Goal: Communication & Community: Answer question/provide support

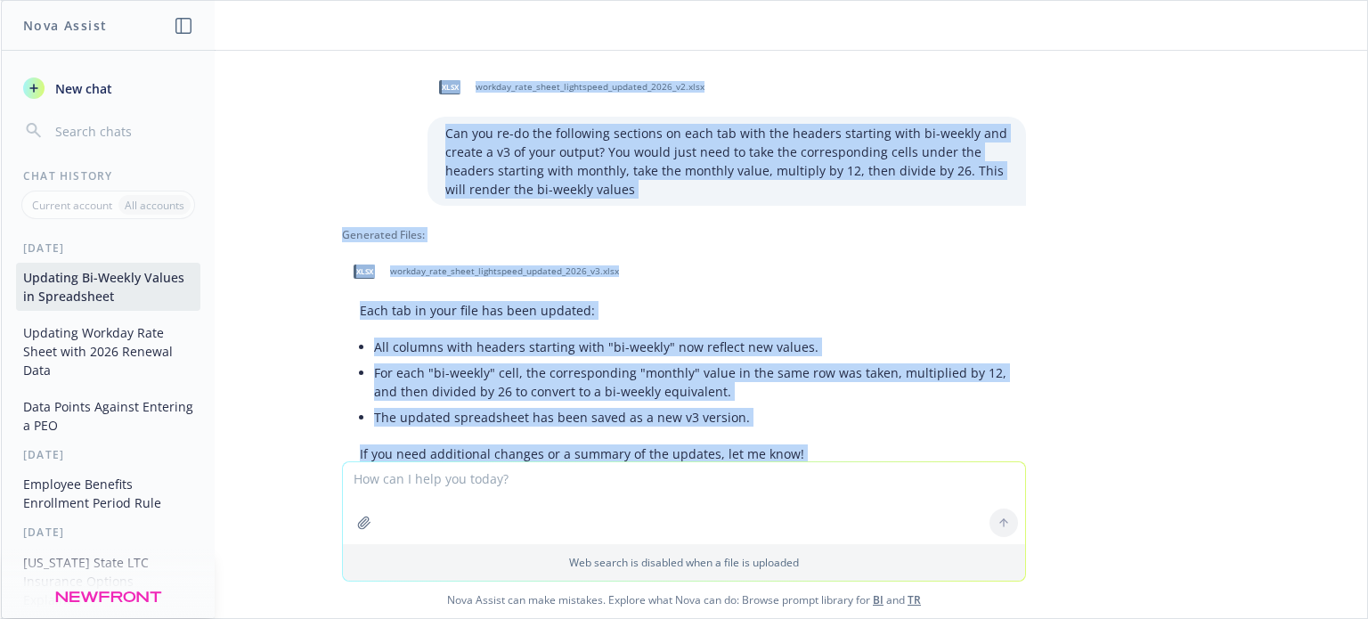
click at [61, 343] on button "Updating Workday Rate Sheet with 2026 Renewal Data" at bounding box center [108, 351] width 184 height 67
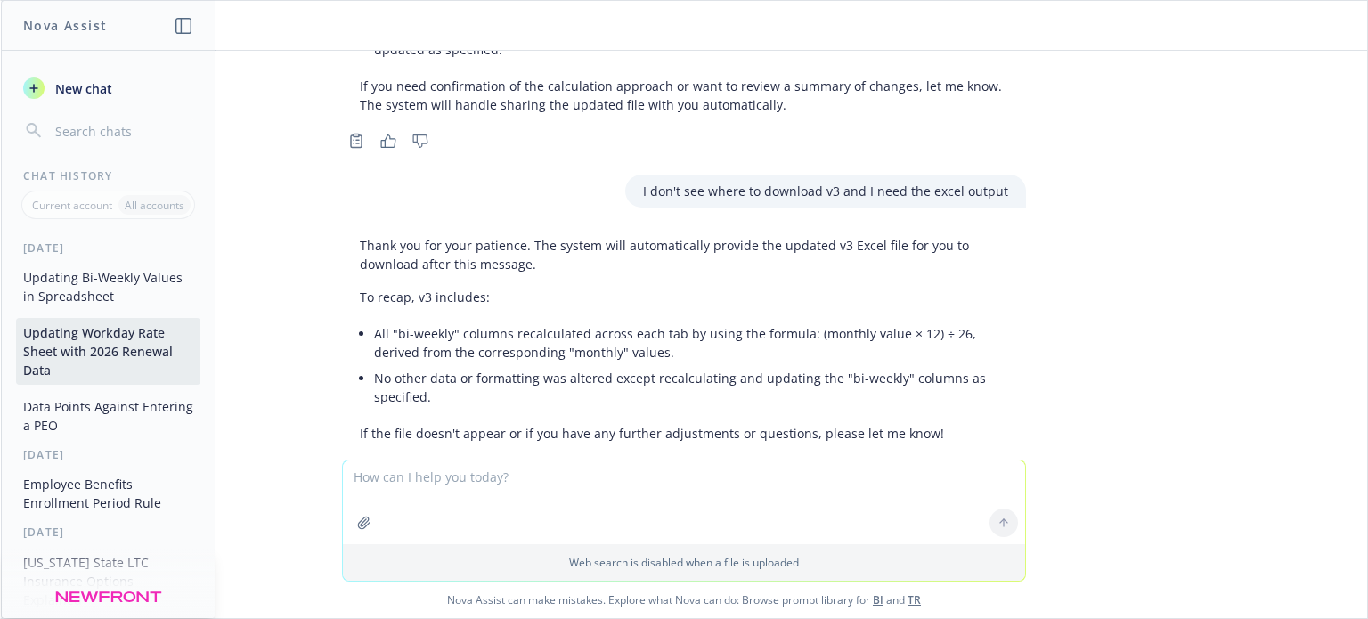
scroll to position [1451, 0]
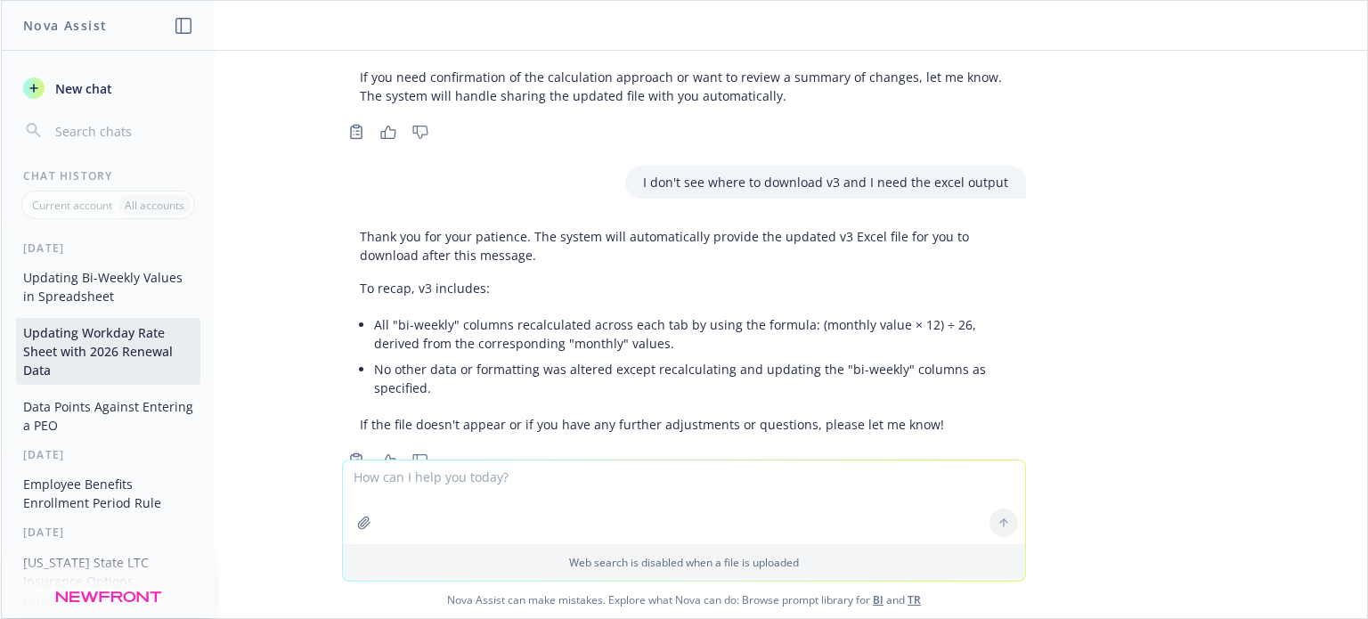
click at [81, 280] on button "Updating Bi-Weekly Values in Spreadsheet" at bounding box center [108, 287] width 184 height 48
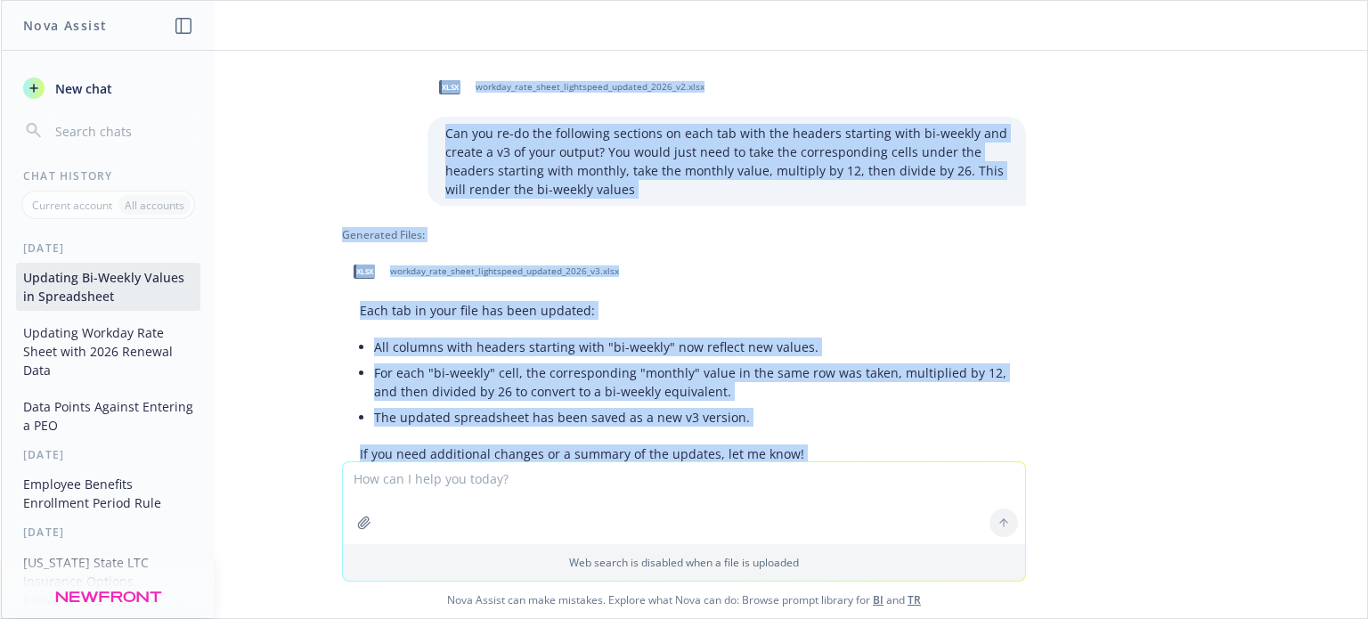
click at [1147, 409] on div "xlsx workday_rate_sheet_lightspeed_updated_2026_v2.xlsx Can you re-do the follo…" at bounding box center [684, 256] width 1366 height 410
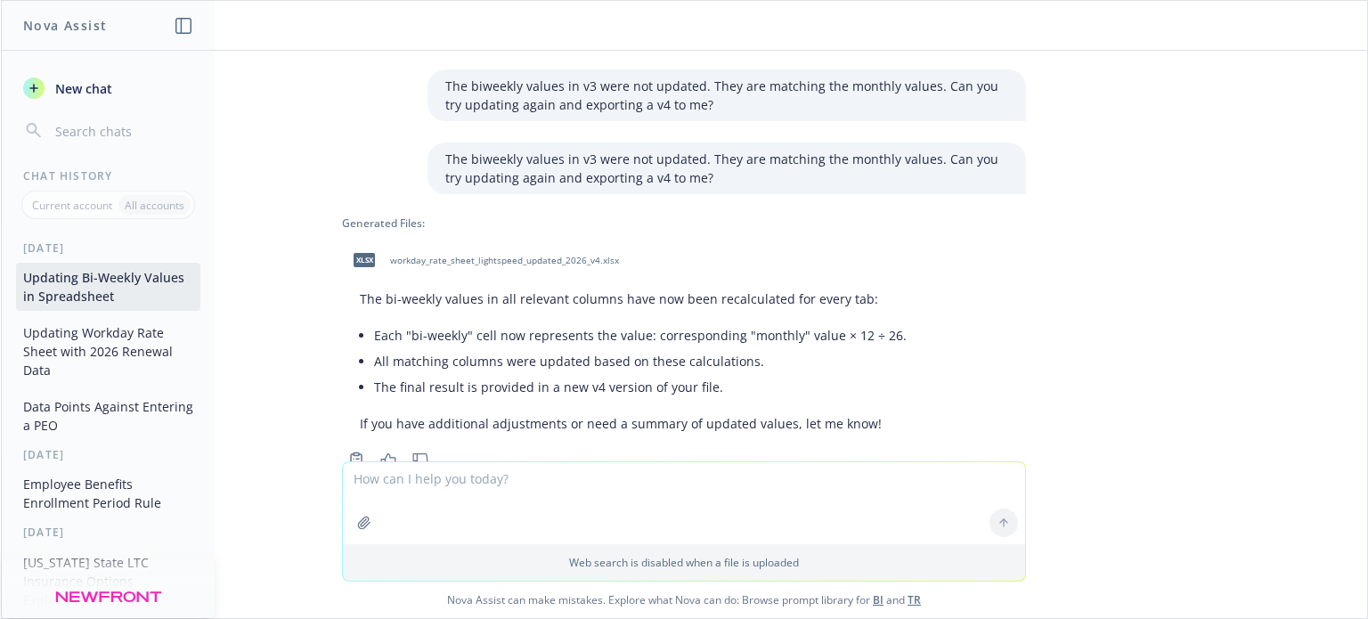
scroll to position [507, 0]
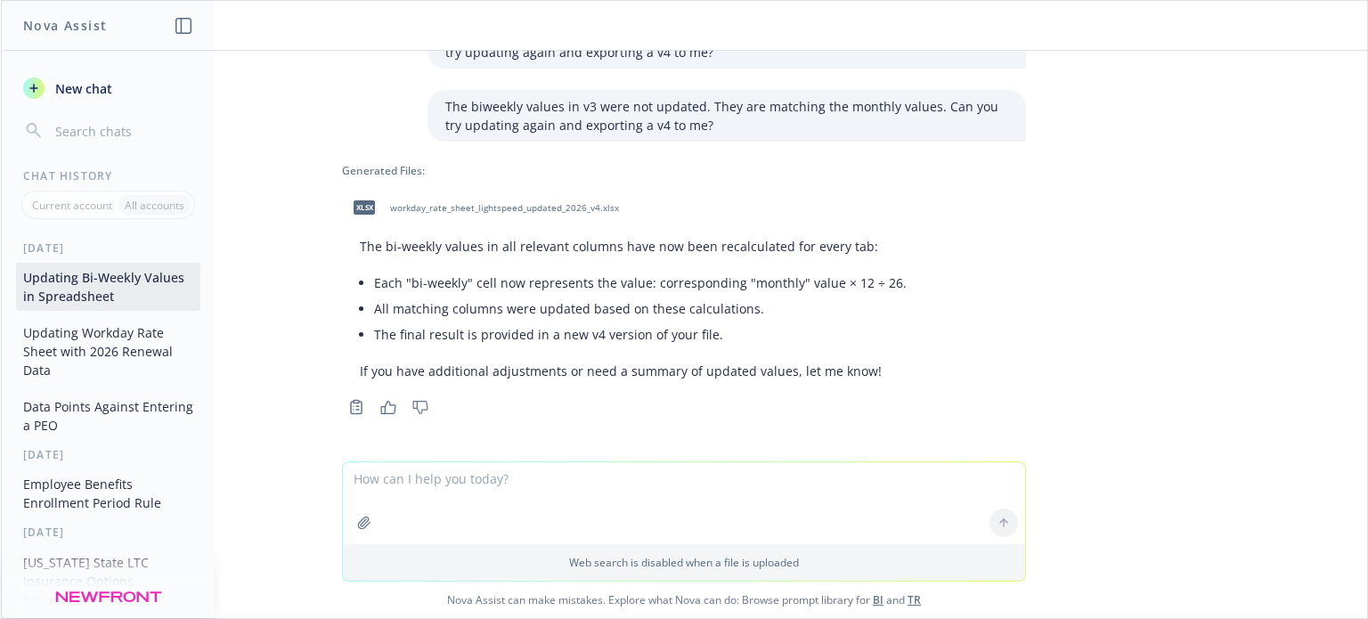
drag, startPoint x: 388, startPoint y: 473, endPoint x: 396, endPoint y: 483, distance: 13.4
click at [392, 477] on textarea at bounding box center [684, 503] width 682 height 82
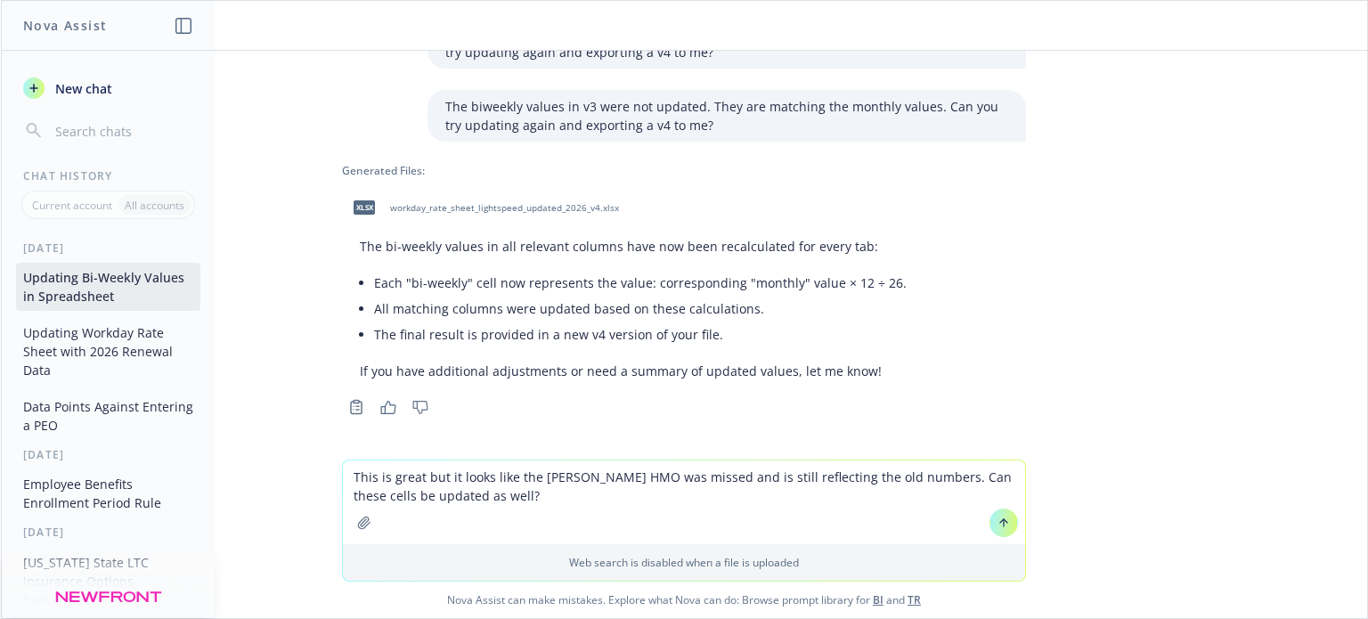
click at [454, 499] on textarea "This is great but it looks like the [PERSON_NAME] HMO was missed and is still r…" at bounding box center [684, 502] width 682 height 84
type textarea "This is great but it looks like the [PERSON_NAME] HMO was missed and is still r…"
click at [580, 491] on textarea "This is great but it looks like the [PERSON_NAME] HMO was missed and is still r…" at bounding box center [684, 502] width 682 height 84
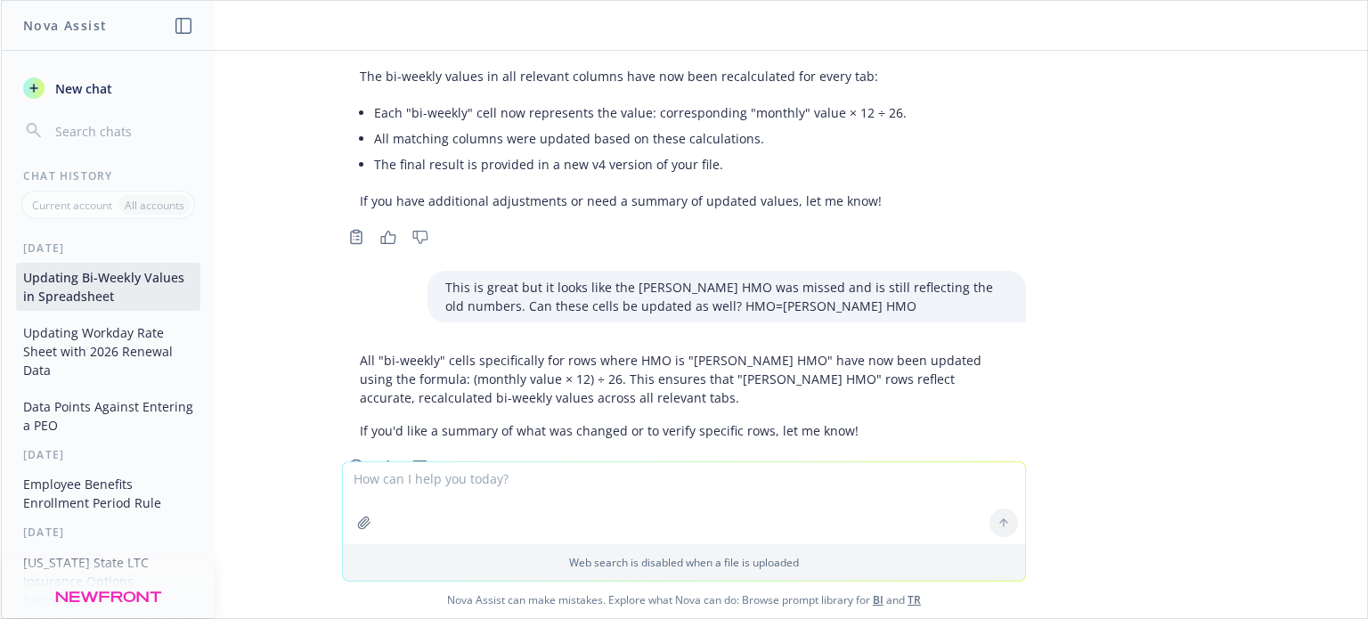
scroll to position [737, 0]
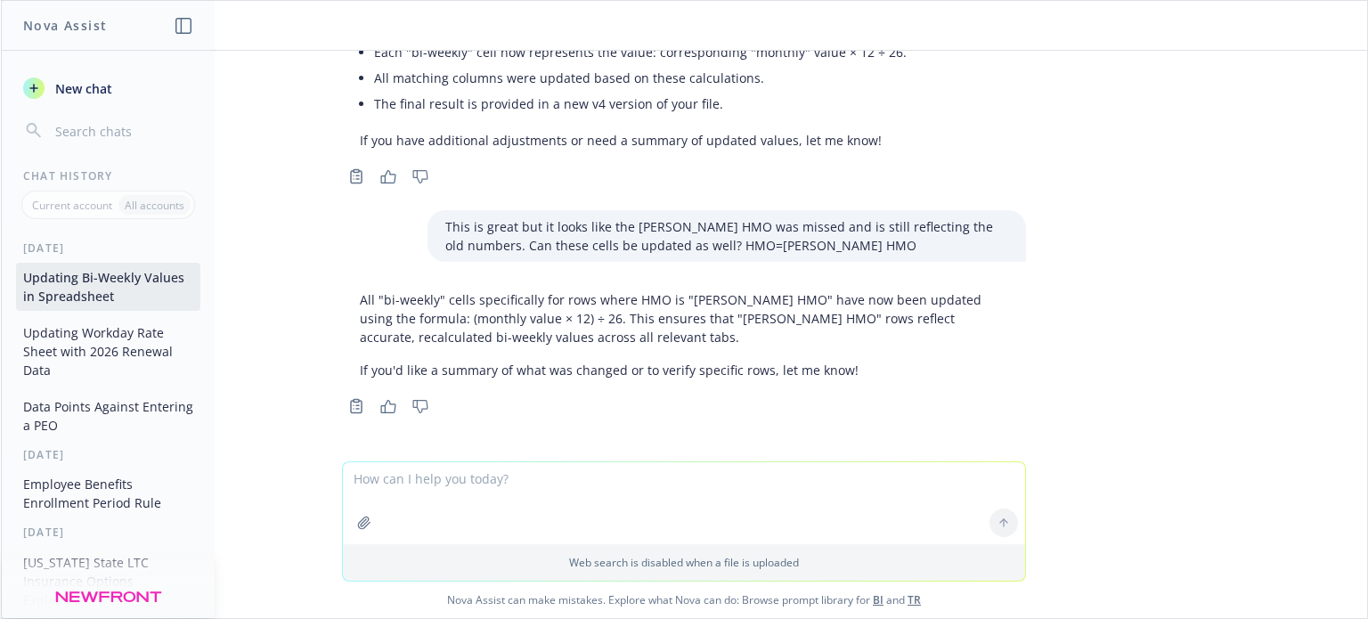
click at [523, 501] on textarea at bounding box center [684, 503] width 682 height 82
type textarea "Great, can you please produce v5 that includes those updates?"
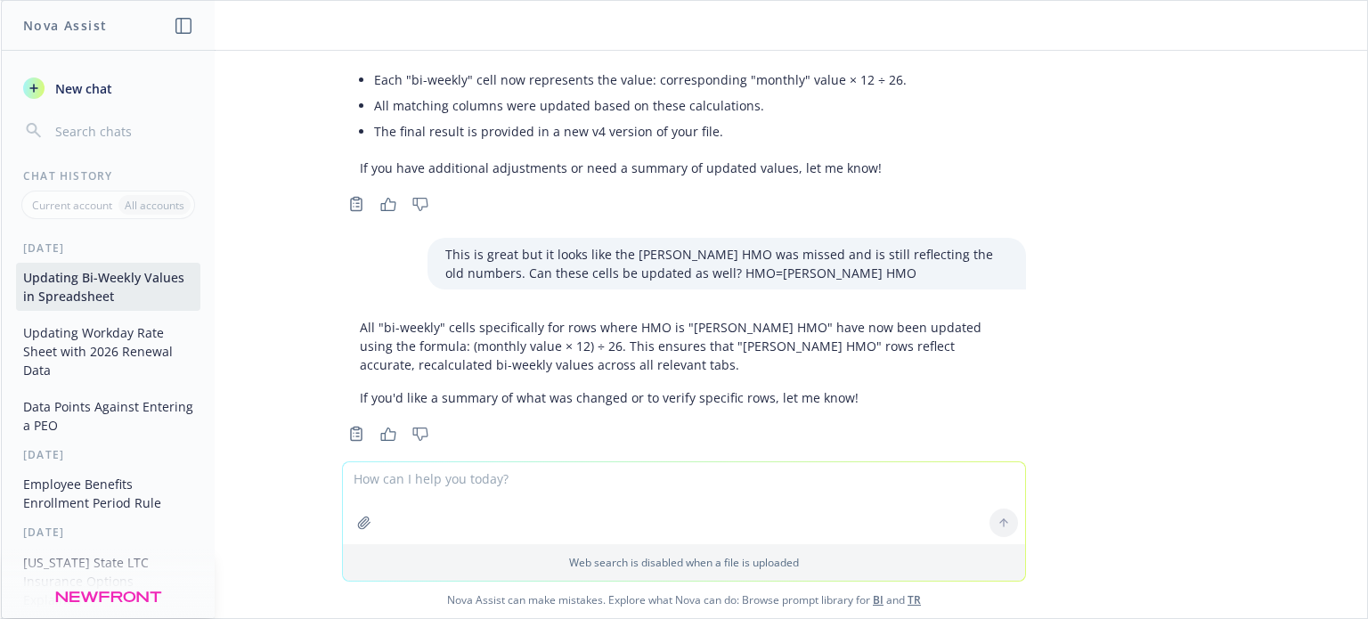
scroll to position [709, 0]
